Goal: Task Accomplishment & Management: Use online tool/utility

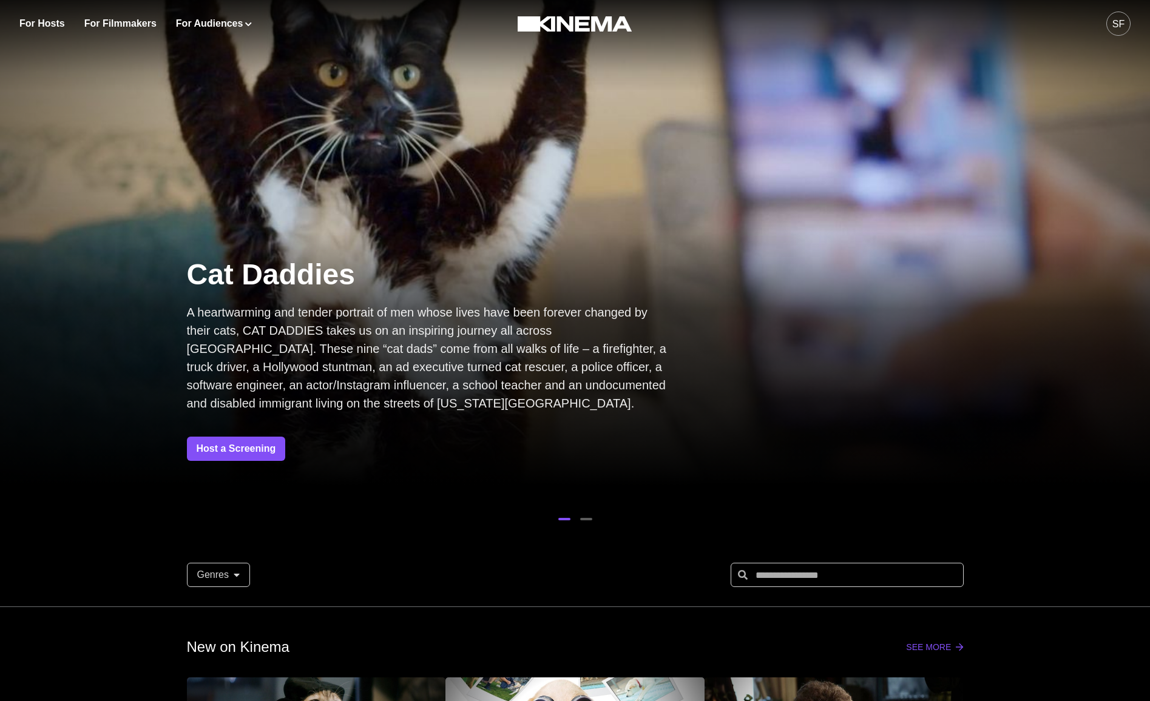
click at [1107, 36] on button "SF" at bounding box center [1118, 23] width 24 height 47
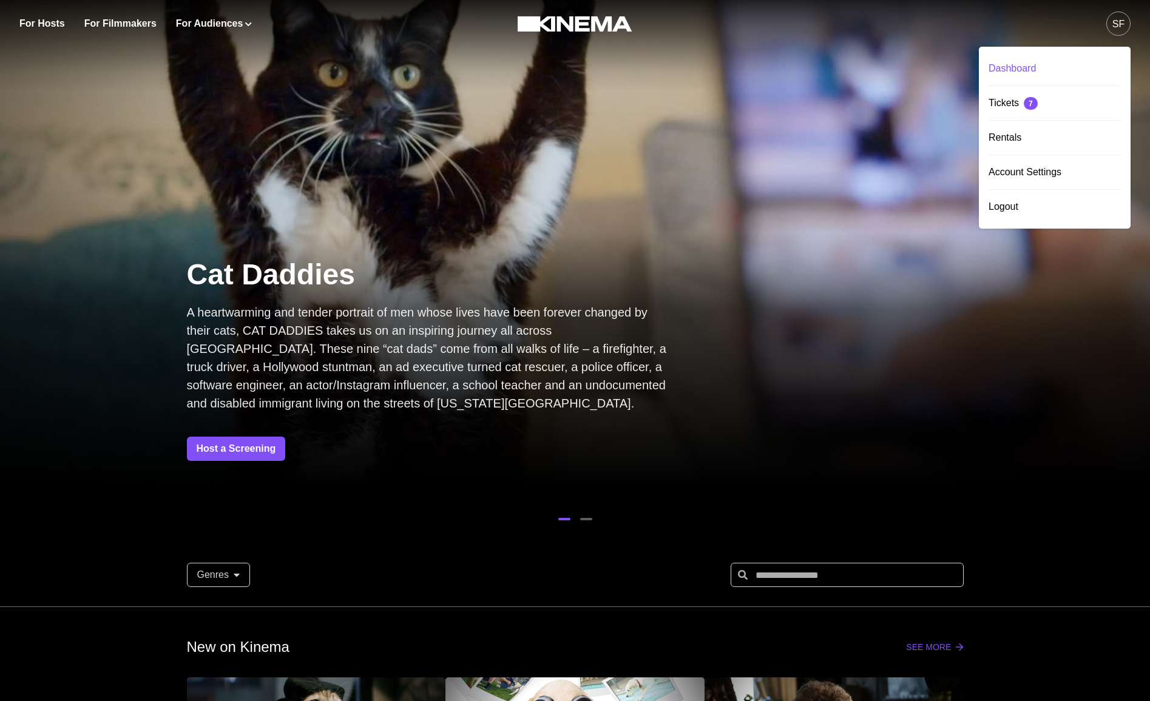
click at [1013, 67] on div "Dashboard" at bounding box center [1054, 69] width 132 height 34
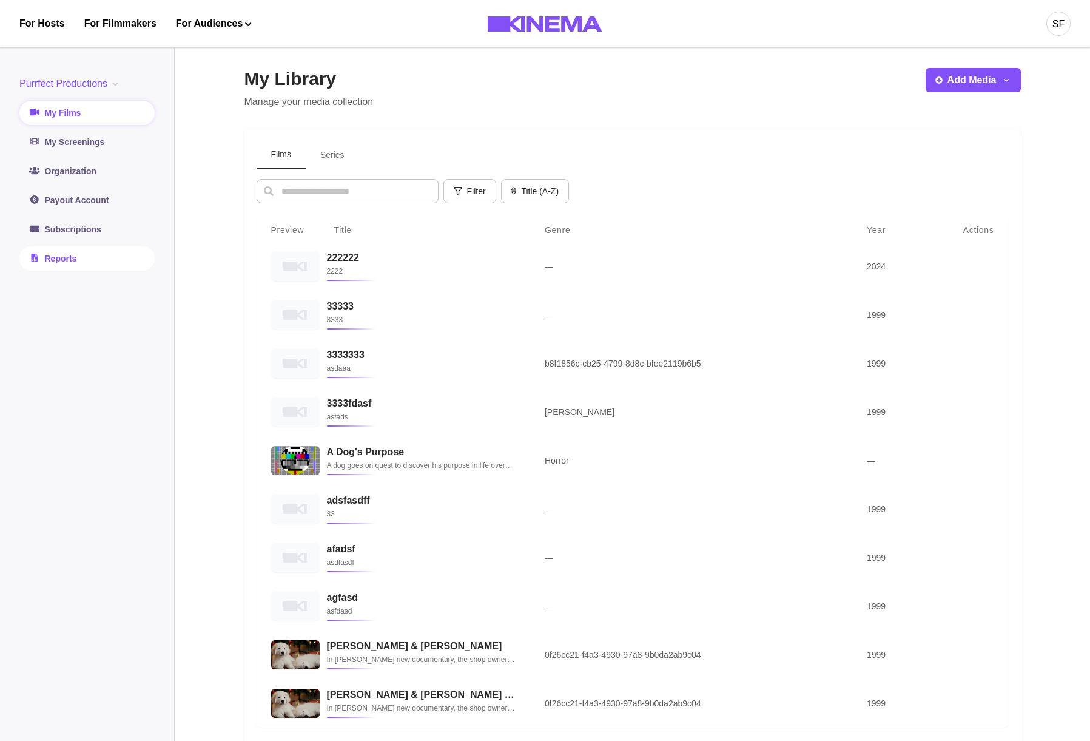
click at [47, 249] on link "Reports" at bounding box center [86, 258] width 135 height 24
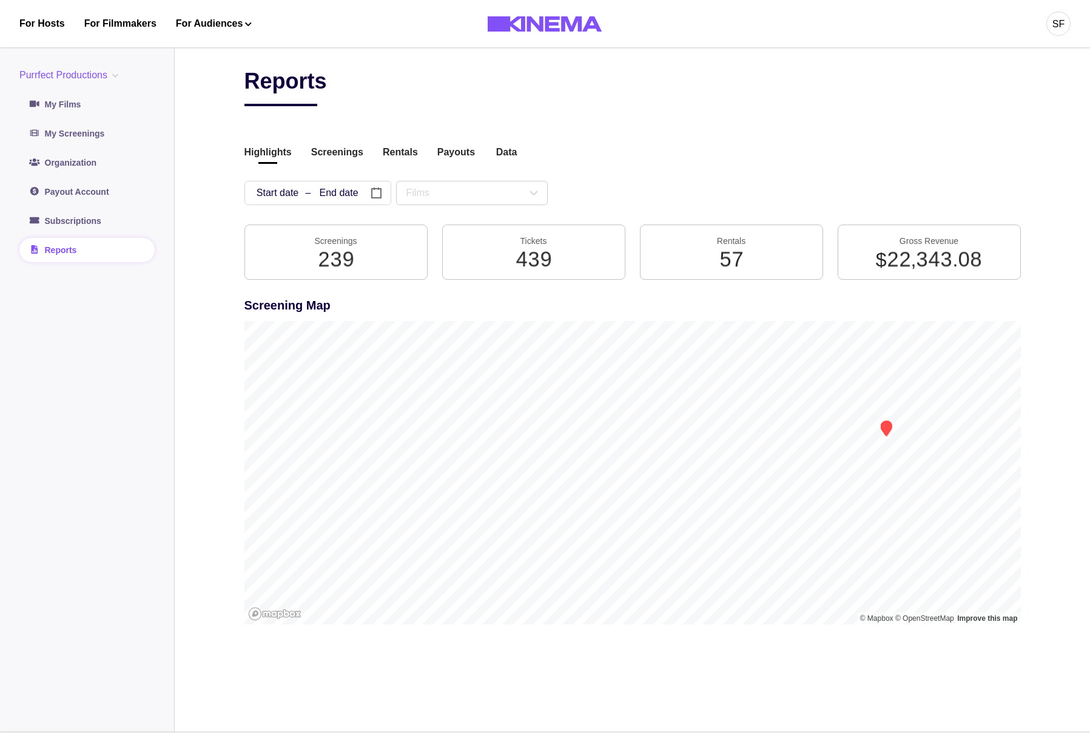
click at [326, 167] on div "Reports Highlights Screenings Rentals Payouts Data Beta Contact us for audience…" at bounding box center [633, 354] width 777 height 573
click at [337, 157] on button "Screenings" at bounding box center [337, 153] width 52 height 16
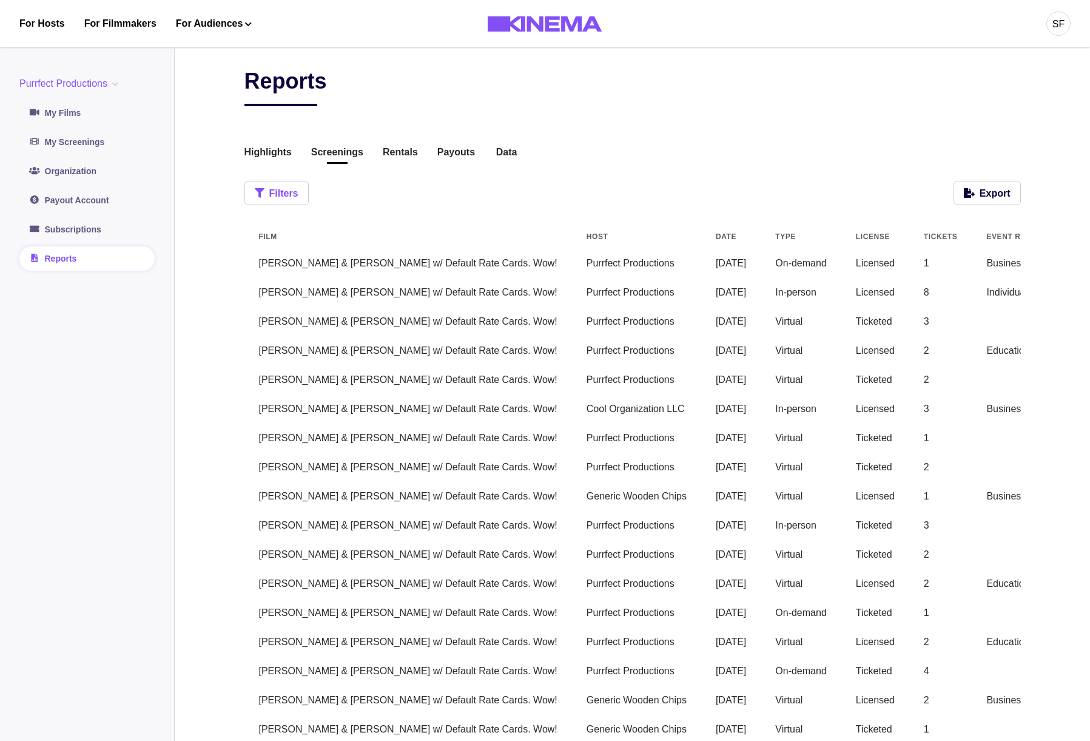
click at [297, 192] on button "Filters" at bounding box center [277, 193] width 64 height 24
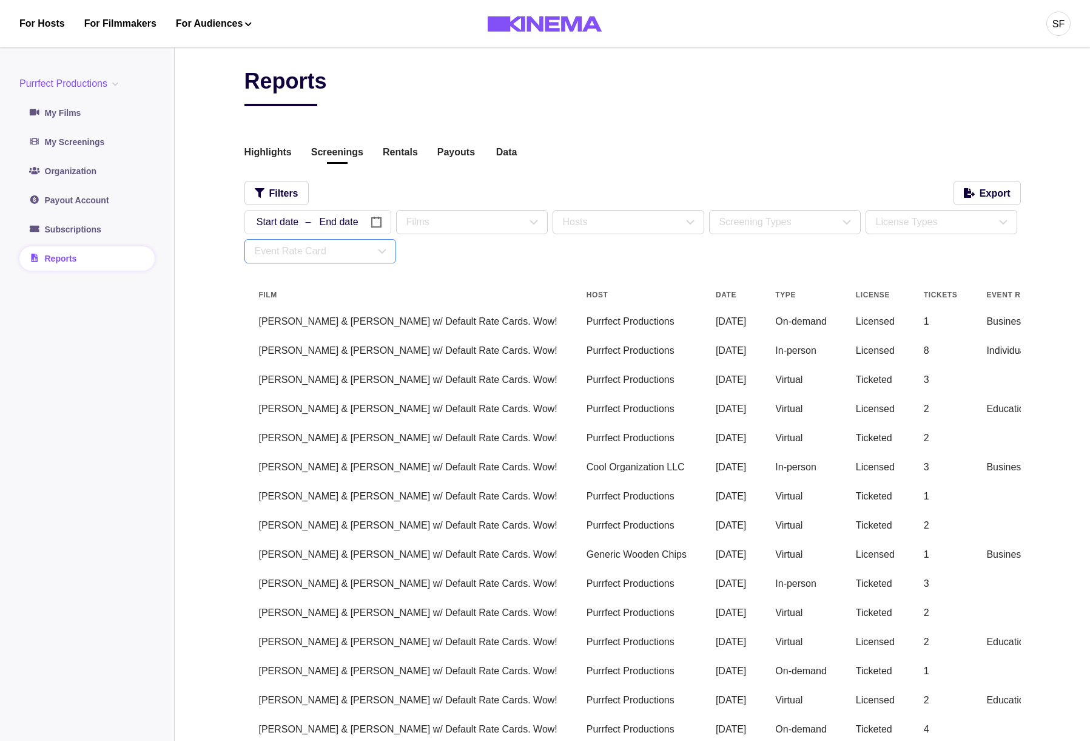
click at [311, 252] on div "Event Rate Card" at bounding box center [315, 251] width 120 height 15
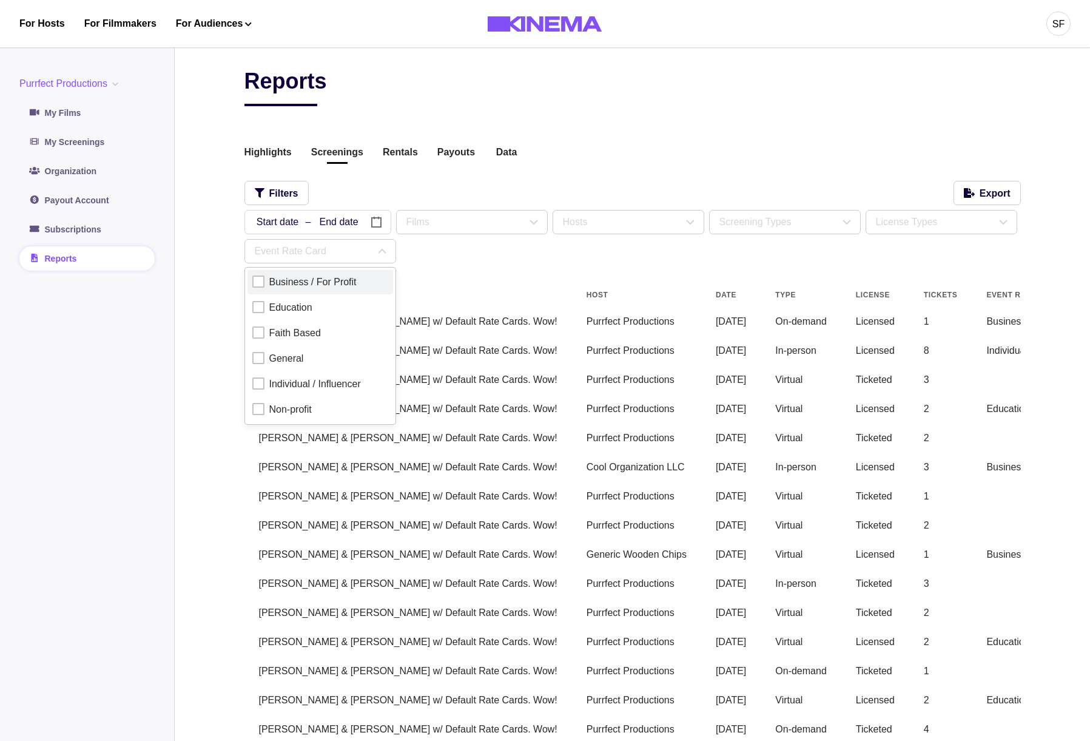
click at [301, 283] on div "Business / For Profit" at bounding box center [312, 282] width 87 height 15
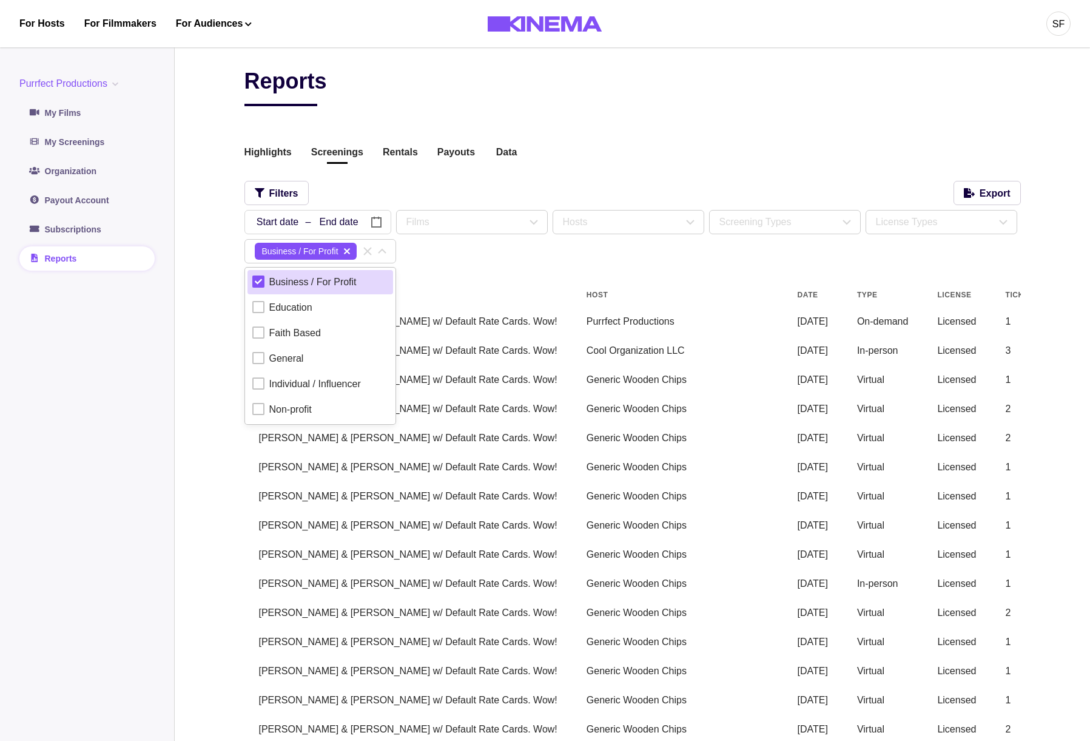
click at [260, 284] on icon at bounding box center [258, 281] width 7 height 7
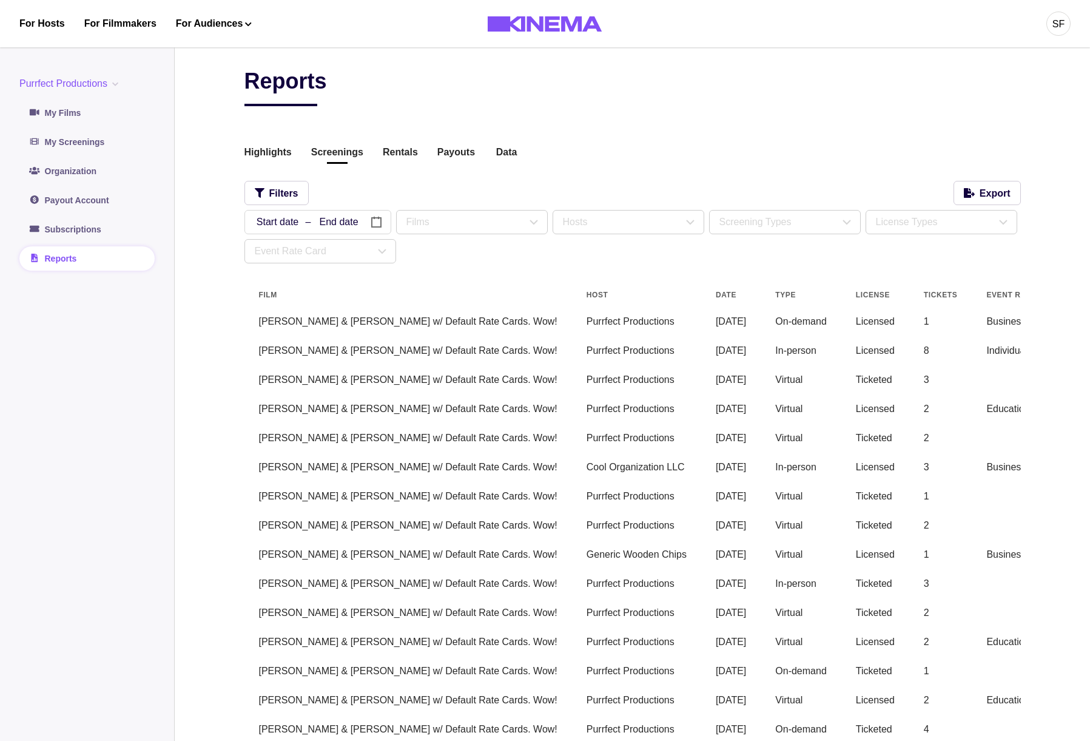
click at [511, 275] on div "Reports Highlights Screenings Rentals Payouts Data Beta Contact us for audience…" at bounding box center [633, 653] width 777 height 1171
drag, startPoint x: 338, startPoint y: 268, endPoint x: 341, endPoint y: 252, distance: 16.7
click at [339, 267] on div "Reports Highlights Screenings Rentals Payouts Data Beta Contact us for audience…" at bounding box center [633, 653] width 777 height 1171
click at [341, 252] on div "Event Rate Card" at bounding box center [315, 251] width 120 height 15
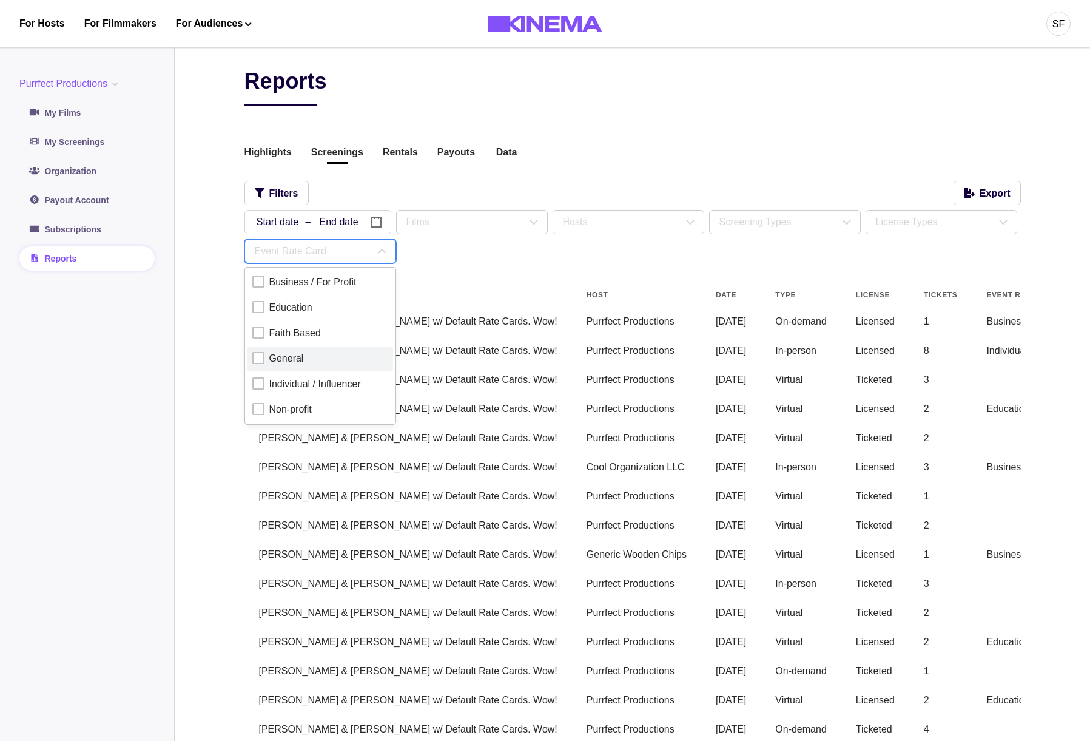
click at [291, 357] on div "General" at bounding box center [286, 358] width 35 height 15
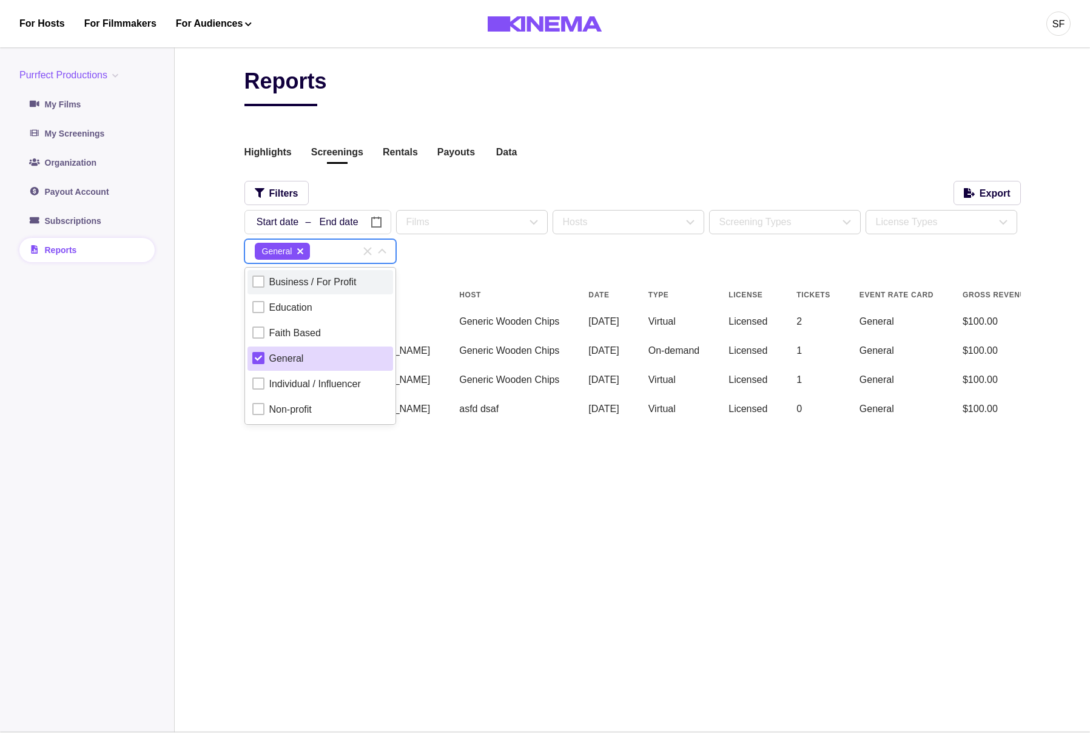
click at [284, 285] on div "Business / For Profit" at bounding box center [312, 282] width 87 height 15
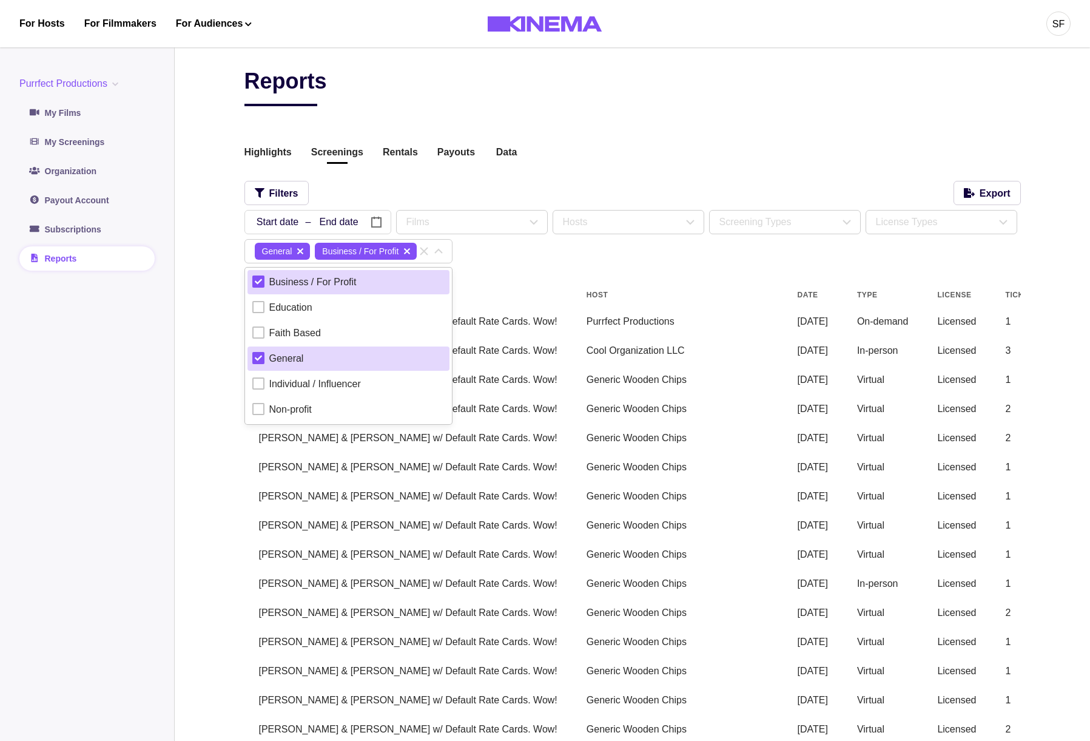
click at [599, 143] on div "Reports Highlights Screenings Rentals Payouts Data Beta Contact us for audience…" at bounding box center [633, 648] width 777 height 1161
